Goal: Task Accomplishment & Management: Use online tool/utility

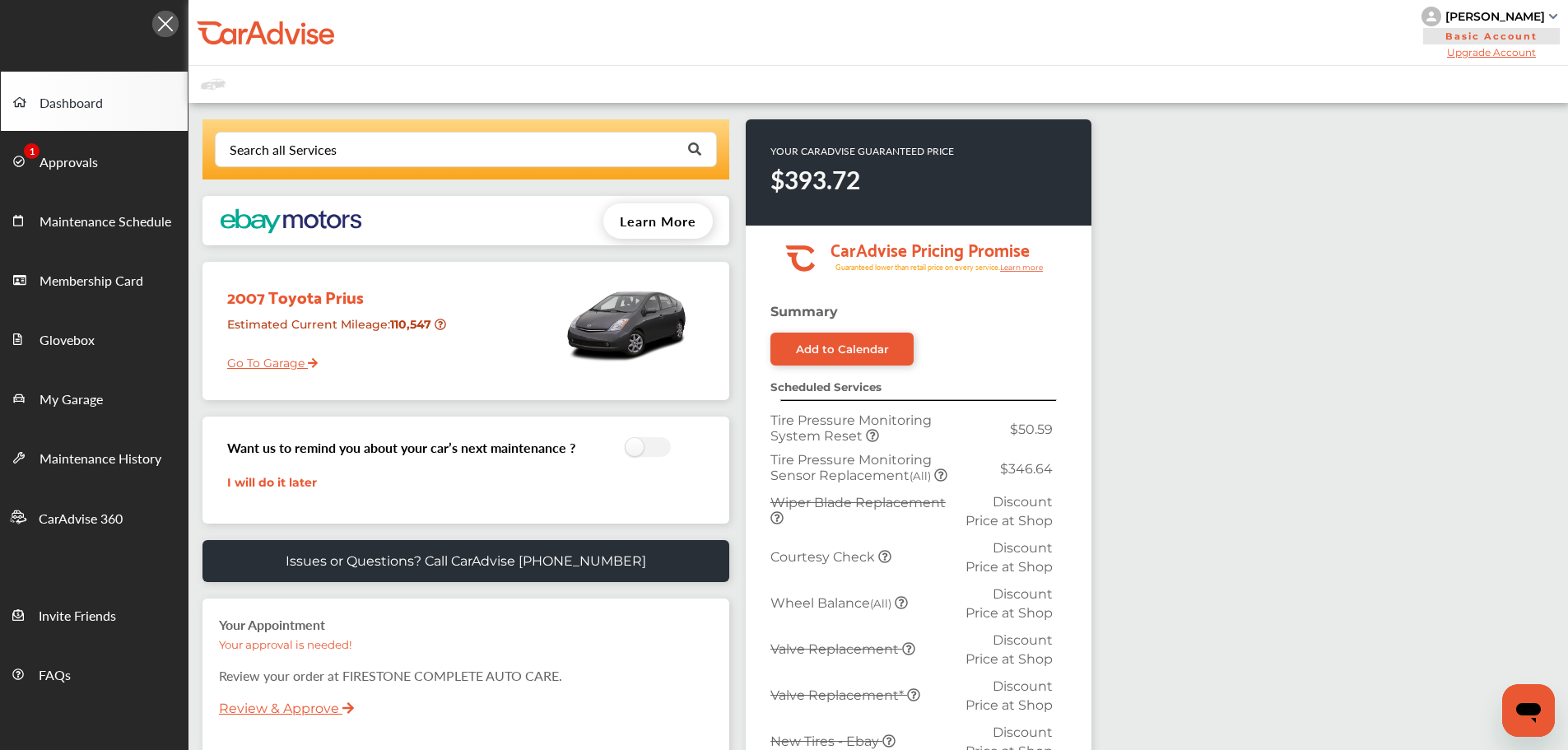
click at [11, 157] on link "Approvals" at bounding box center [94, 160] width 187 height 59
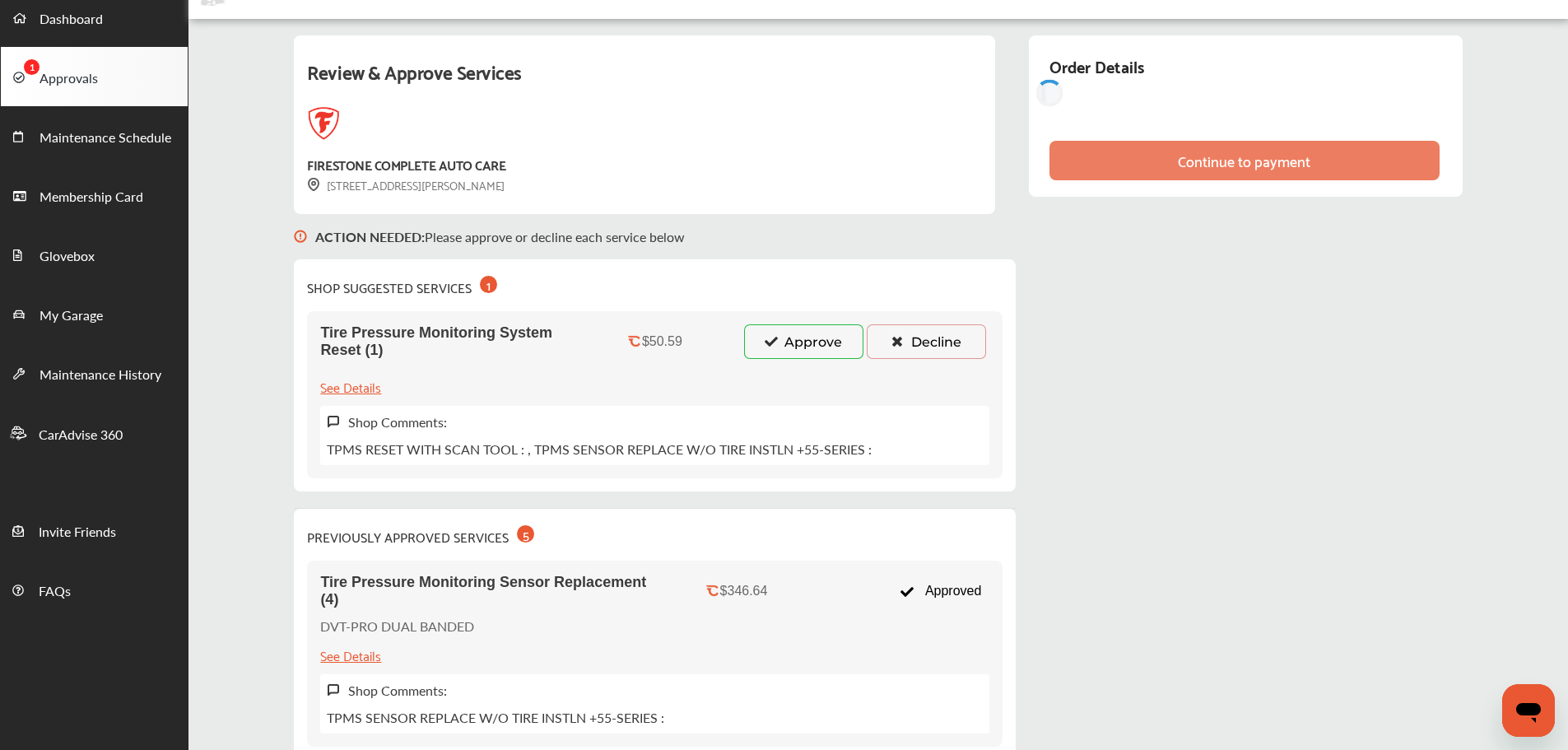
scroll to position [164, 0]
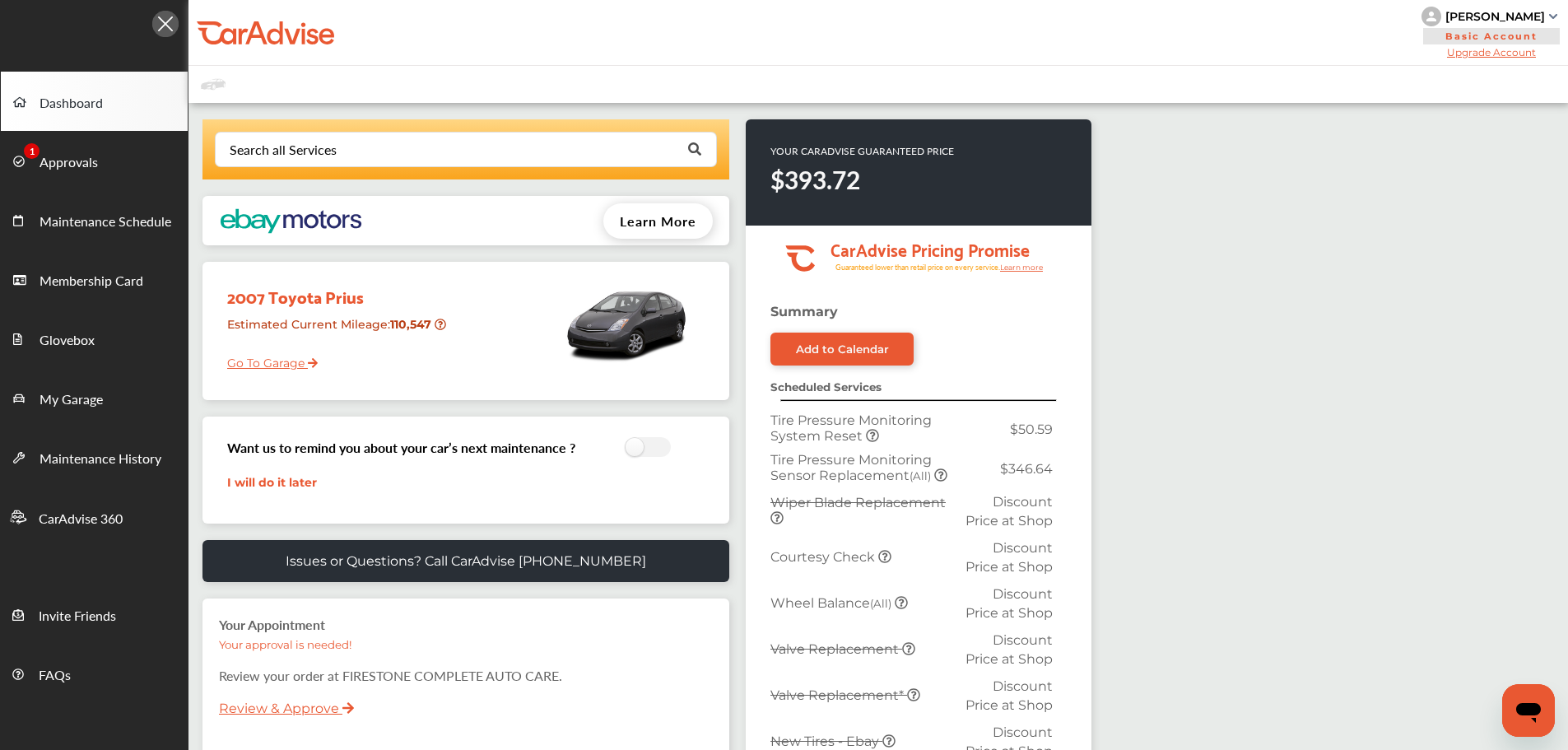
click at [144, 163] on link "Approvals" at bounding box center [94, 160] width 187 height 59
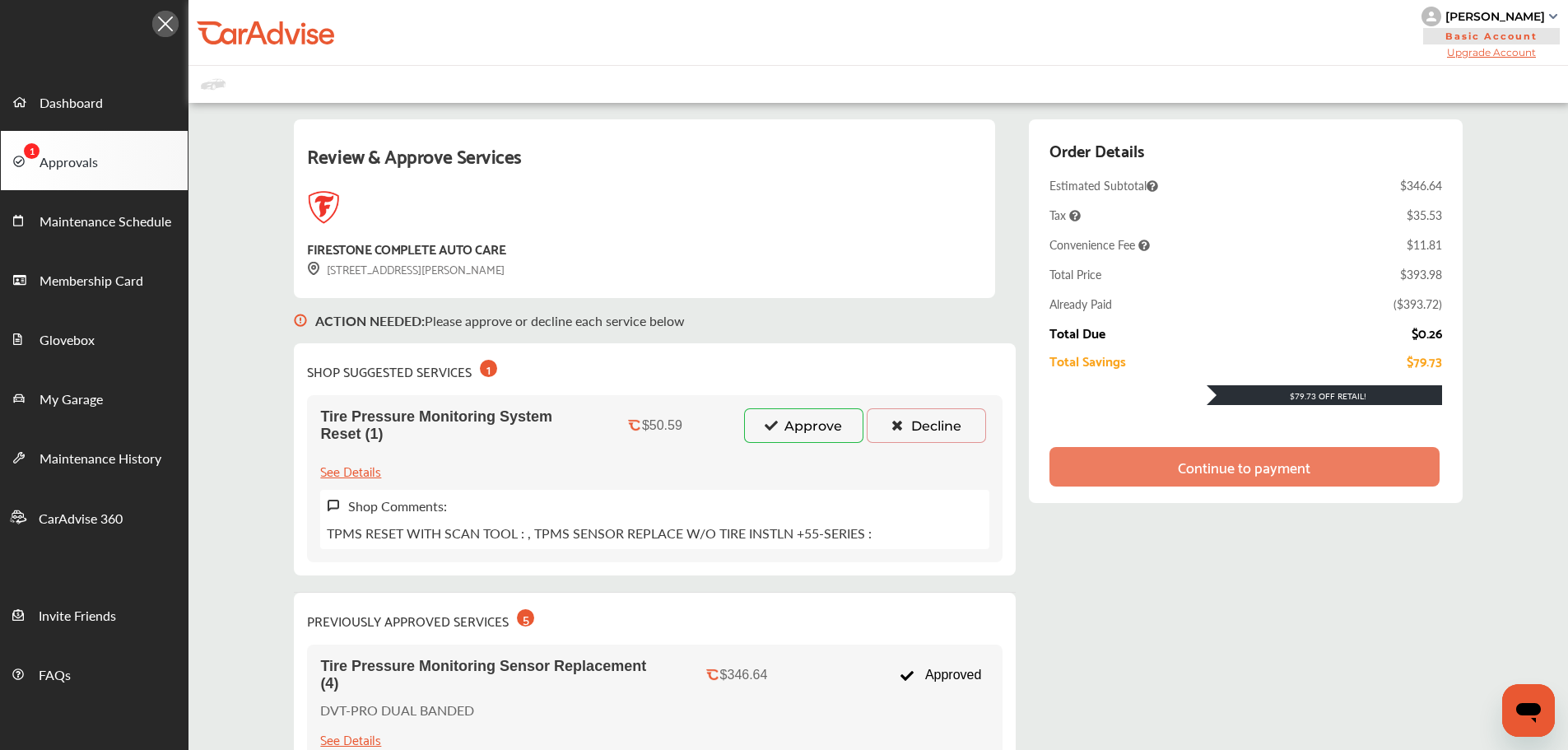
drag, startPoint x: 781, startPoint y: 442, endPoint x: 790, endPoint y: 454, distance: 15.0
click at [788, 453] on div "Tire Pressure Monitoring System Reset (1) $50.59 Approve Decline See Details Sh…" at bounding box center [655, 478] width 696 height 167
click at [792, 428] on button "Approve" at bounding box center [803, 426] width 120 height 34
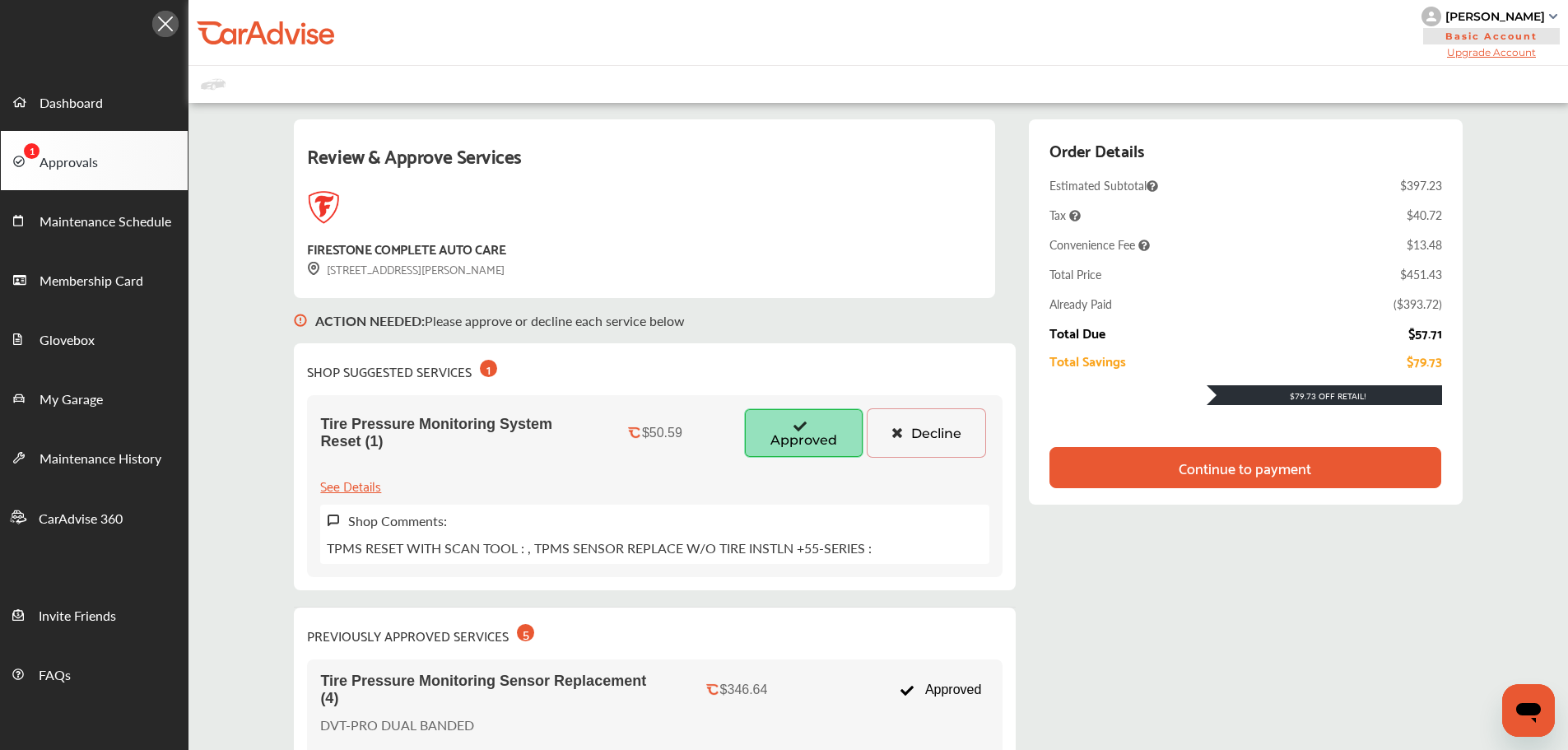
click at [1251, 476] on div "Continue to payment" at bounding box center [1245, 467] width 132 height 16
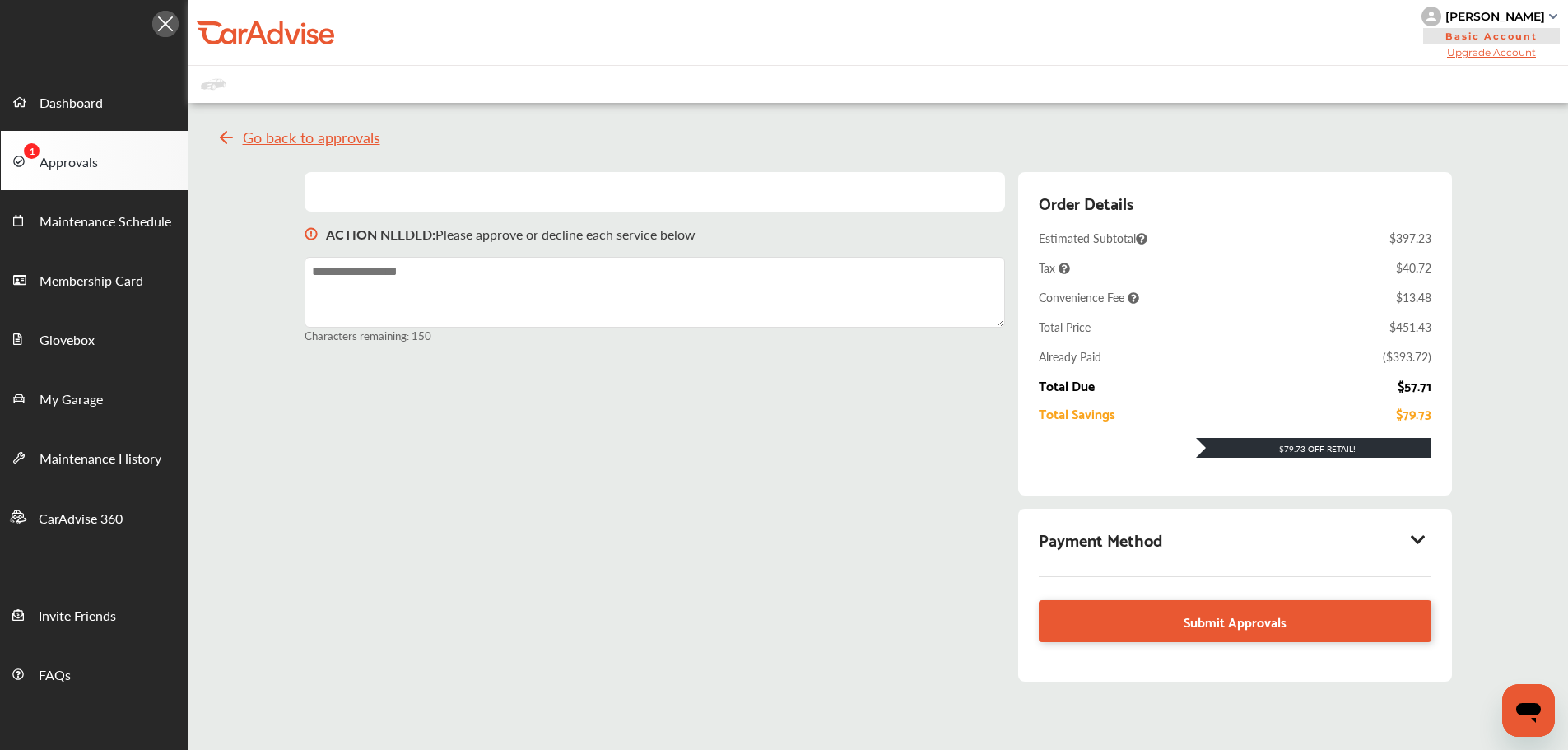
click at [1197, 544] on div "Payment Method" at bounding box center [1235, 539] width 392 height 28
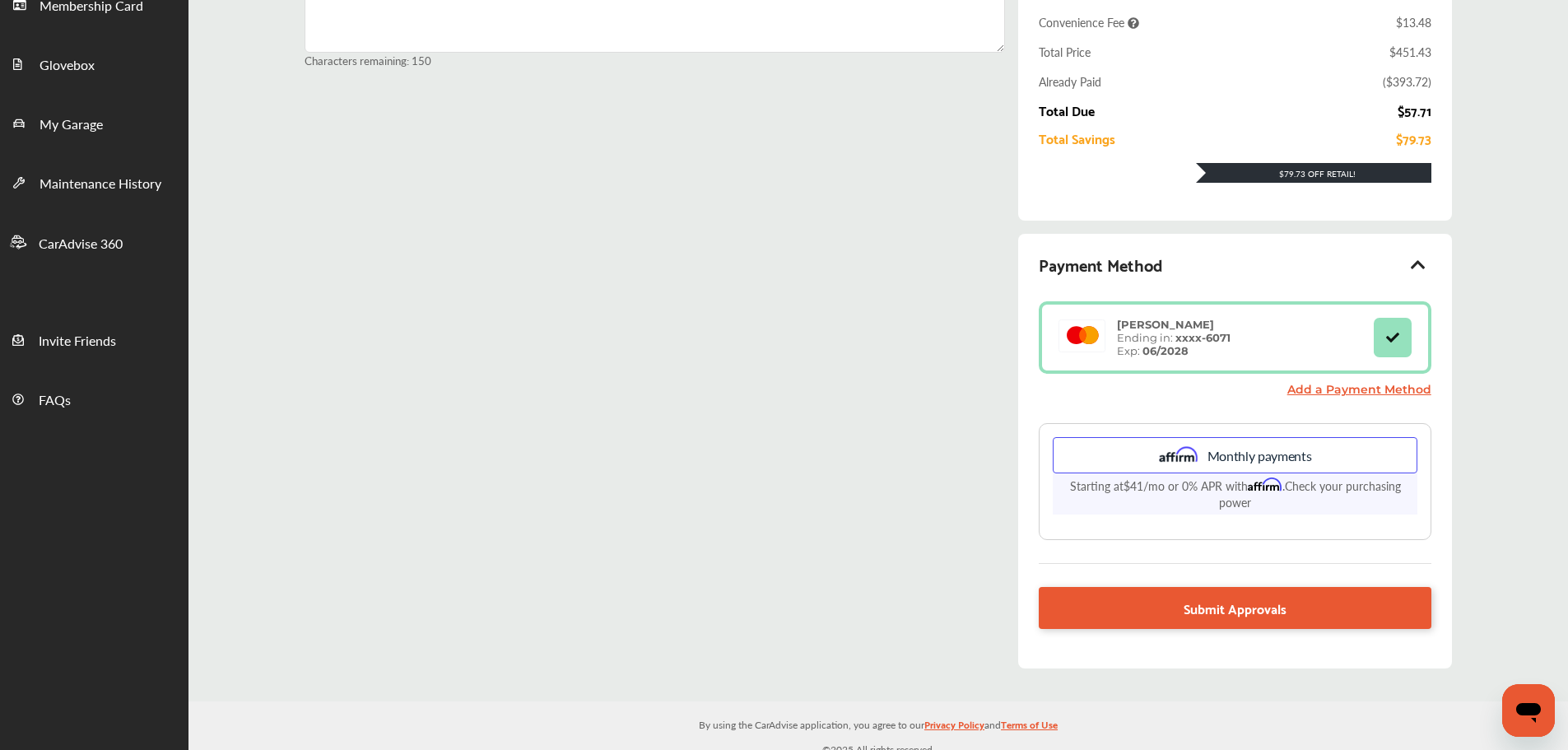
scroll to position [286, 0]
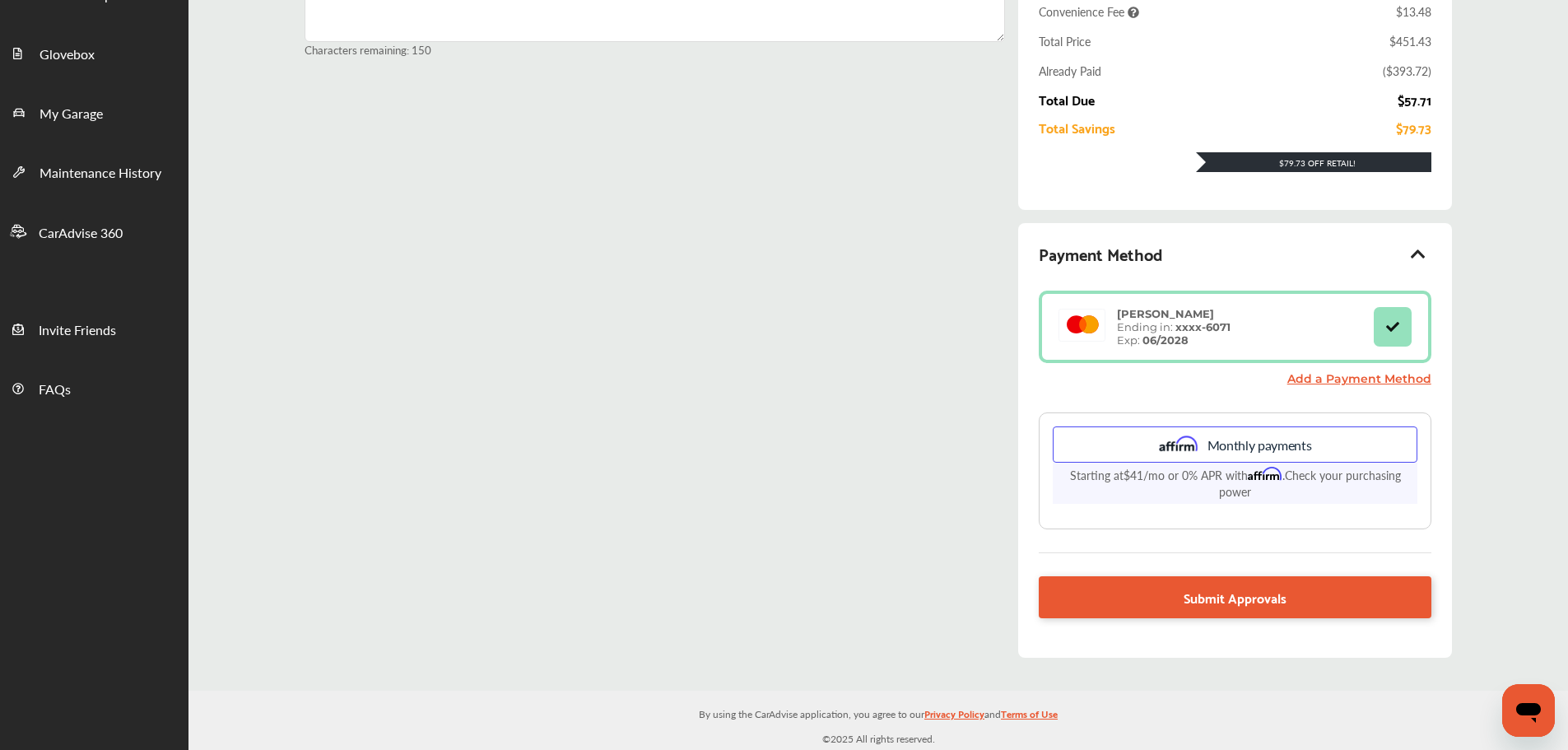
click at [1245, 600] on span "Submit Approvals" at bounding box center [1235, 597] width 103 height 22
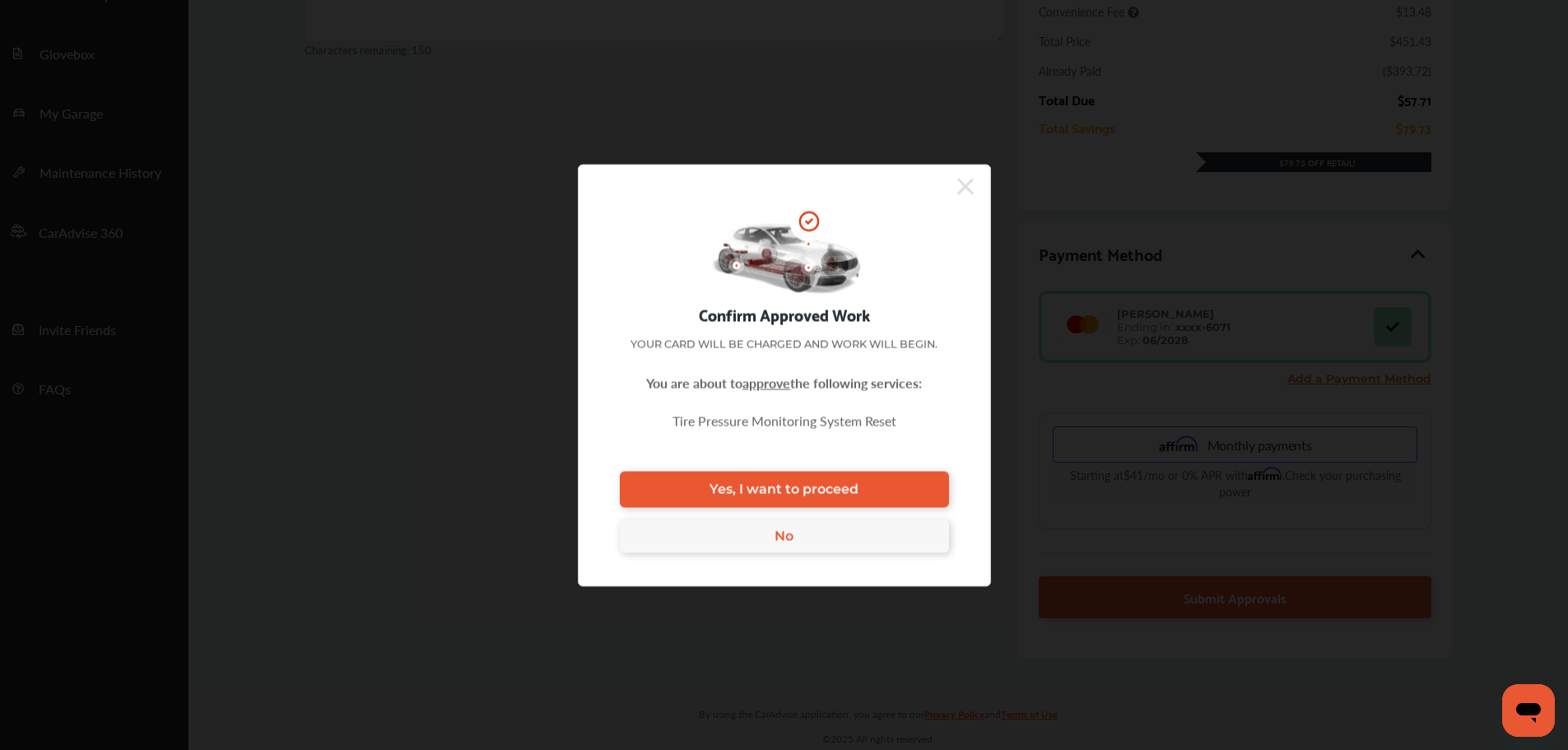
click at [882, 480] on link "Yes, I want to proceed" at bounding box center [784, 489] width 329 height 36
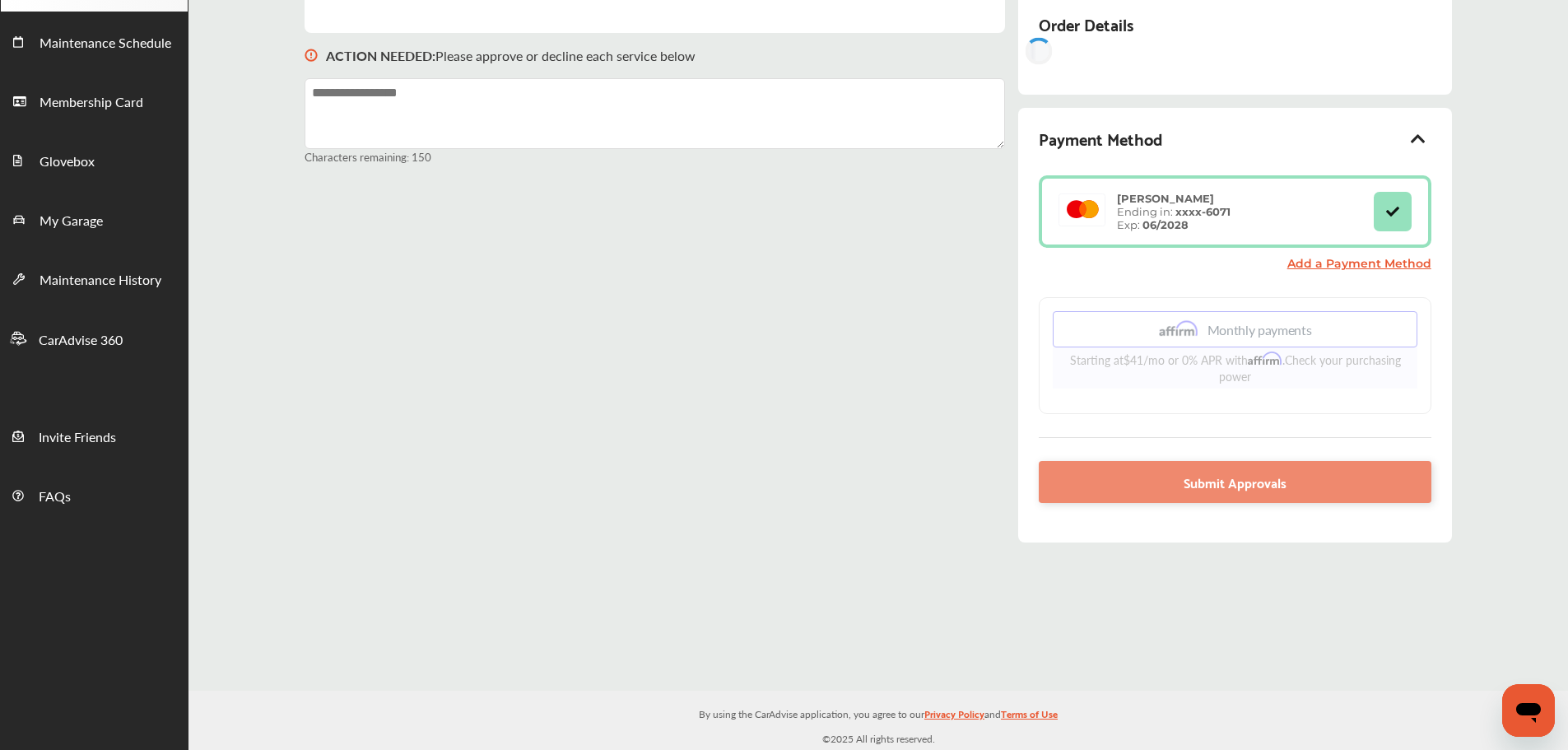
scroll to position [180, 0]
